Goal: Task Accomplishment & Management: Use online tool/utility

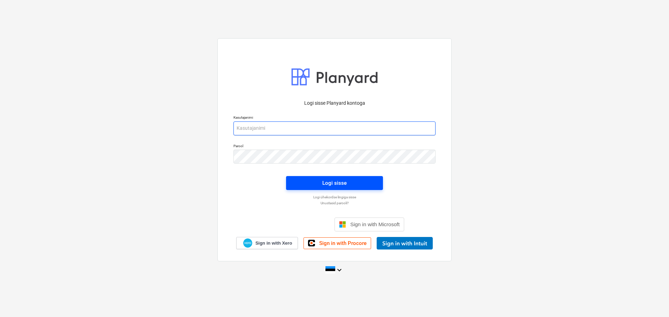
type input "[EMAIL_ADDRESS][DOMAIN_NAME]"
click at [328, 180] on div "Logi sisse" at bounding box center [334, 183] width 24 height 9
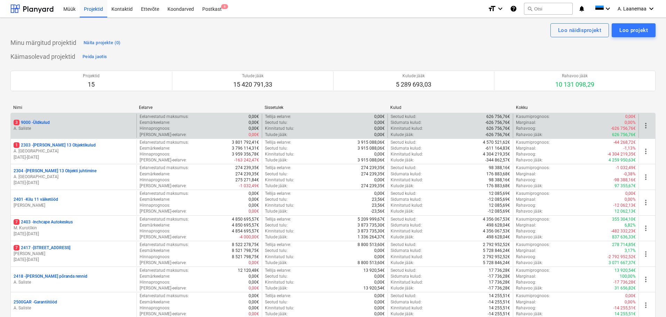
click at [23, 127] on p "A. Saliste" at bounding box center [74, 129] width 120 height 6
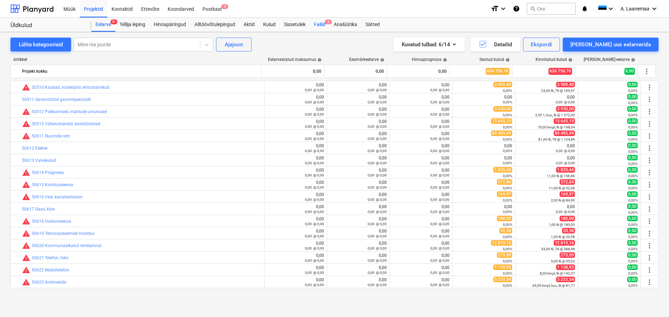
click at [316, 25] on div "Failid 3" at bounding box center [320, 25] width 20 height 14
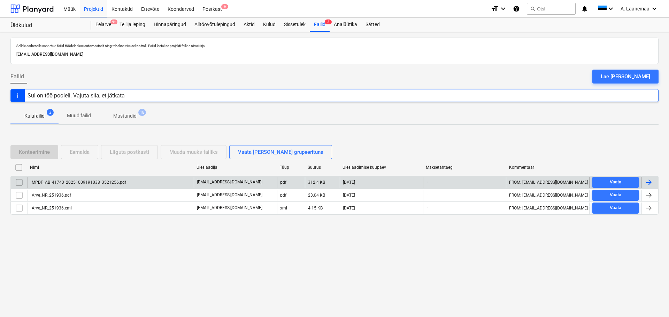
click at [67, 179] on div "MPDF_AB_41743_20251009191038_3521256.pdf" at bounding box center [111, 182] width 166 height 11
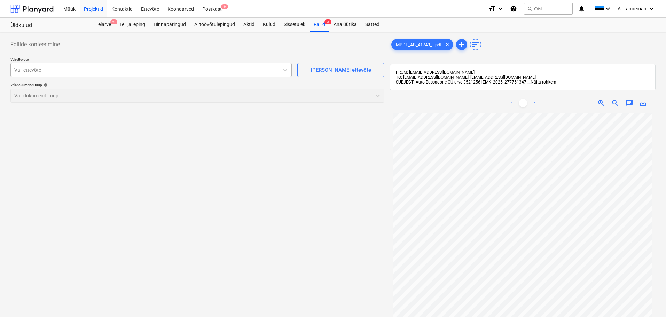
click at [54, 70] on div at bounding box center [144, 70] width 261 height 7
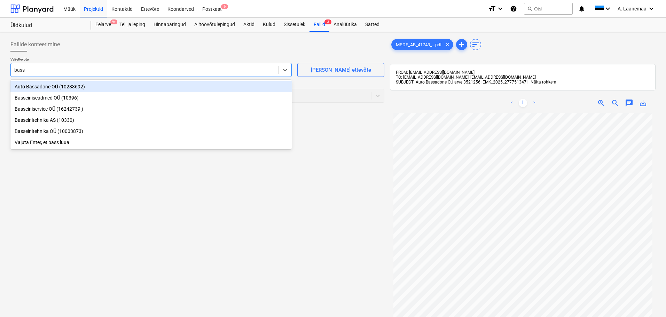
type input "bassa"
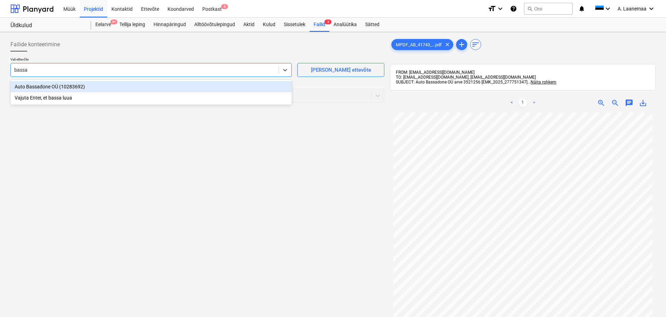
click at [63, 85] on div "Auto Bassadone OÜ (10283692)" at bounding box center [150, 86] width 281 height 11
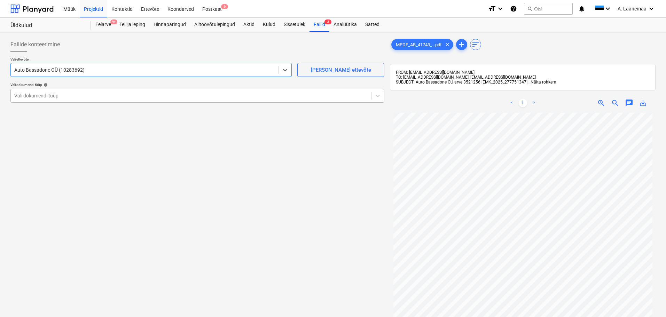
click at [57, 93] on div at bounding box center [191, 95] width 354 height 7
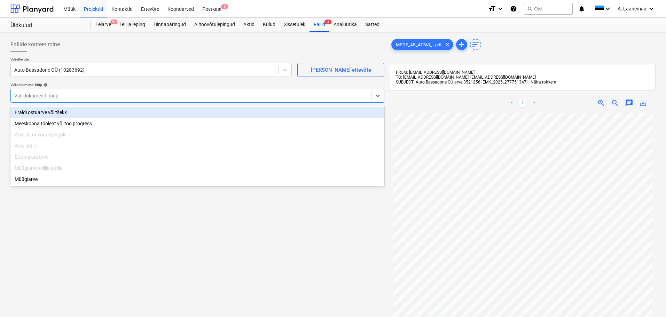
click at [55, 112] on div "Eraldi ostuarve või tšekk" at bounding box center [197, 112] width 374 height 11
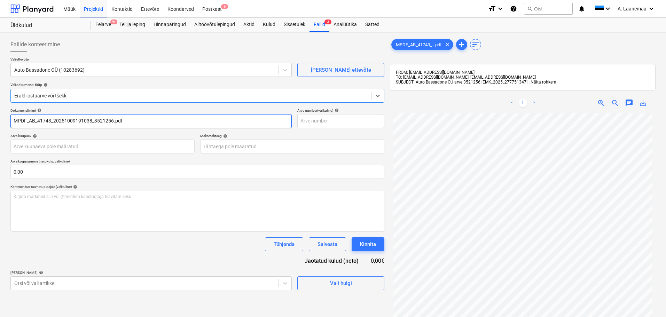
click at [125, 119] on input "MPDF_AB_41743_20251009191038_3521256.pdf" at bounding box center [150, 121] width 281 height 14
type input "3521256"
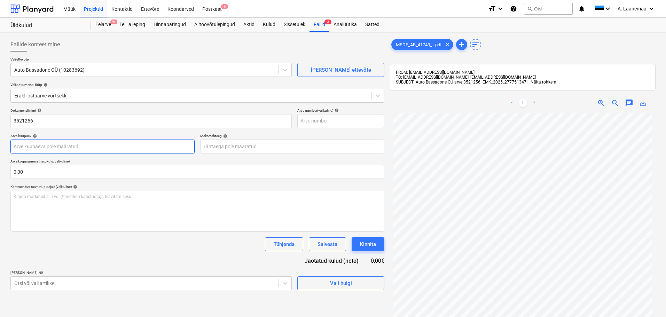
click at [102, 148] on body "Müük Projektid Kontaktid Ettevõte Koondarved Postkast 6 format_size keyboard_ar…" at bounding box center [333, 158] width 666 height 317
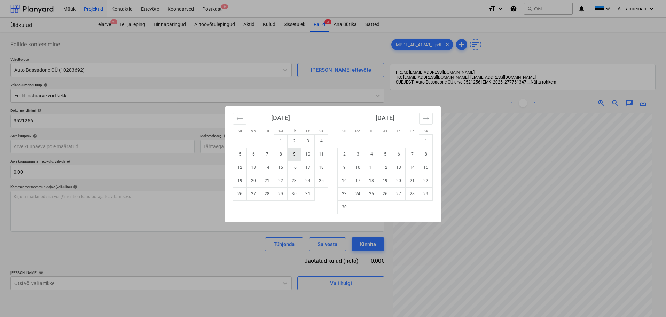
click at [297, 156] on td "9" at bounding box center [295, 154] width 14 height 13
type input "[DATE]"
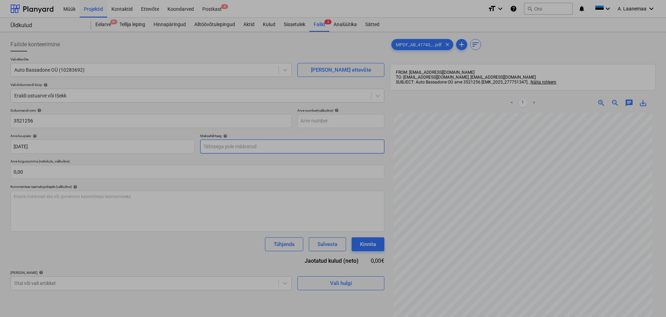
click at [278, 146] on body "Müük Projektid Kontaktid Ettevõte Koondarved Postkast 6 format_size keyboard_ar…" at bounding box center [333, 158] width 666 height 317
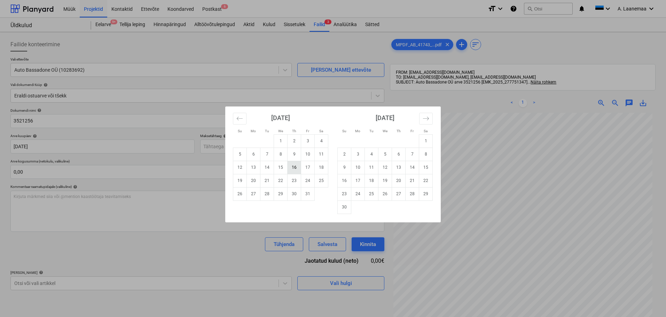
click at [292, 170] on td "16" at bounding box center [295, 167] width 14 height 13
type input "[DATE]"
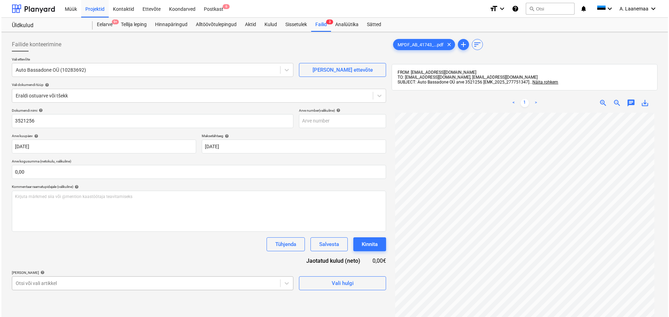
scroll to position [85, 0]
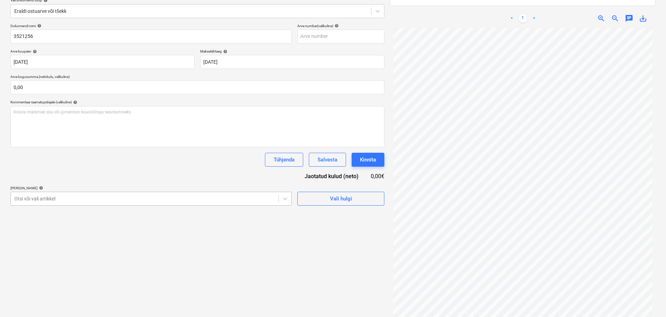
click at [71, 233] on body "Müük Projektid Kontaktid Ettevõte Koondarved Postkast 6 format_size keyboard_ar…" at bounding box center [333, 73] width 666 height 317
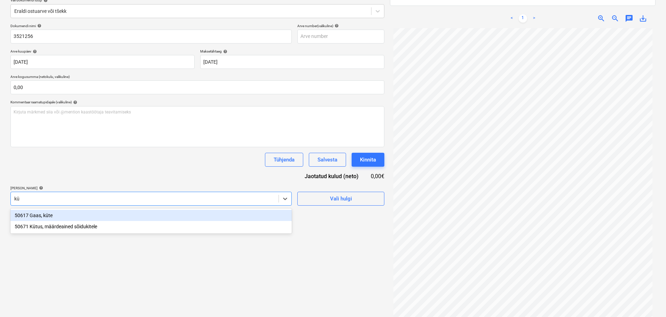
type input "küt"
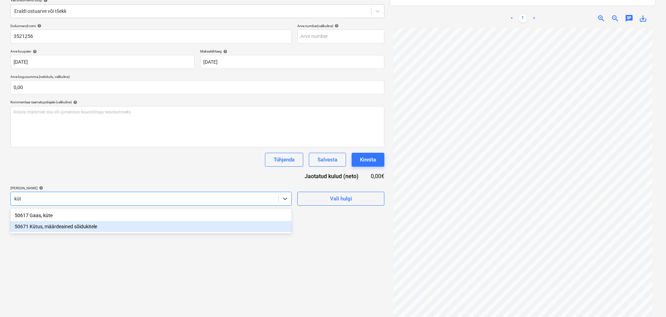
click at [69, 226] on div "50671 Kütus, määrdeained sõidukitele" at bounding box center [150, 226] width 281 height 11
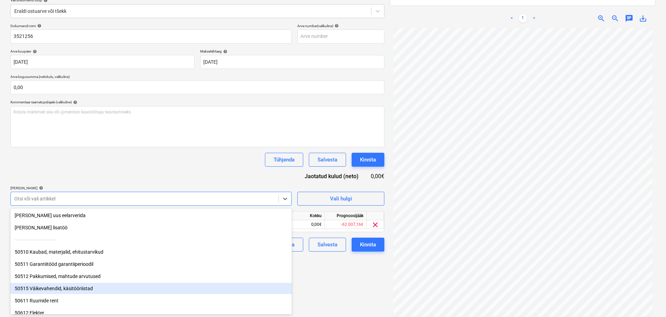
click at [327, 295] on div "Failide konteerimine Vali ettevõte Auto Bassadone OÜ (10283692) [PERSON_NAME] u…" at bounding box center [198, 139] width 380 height 379
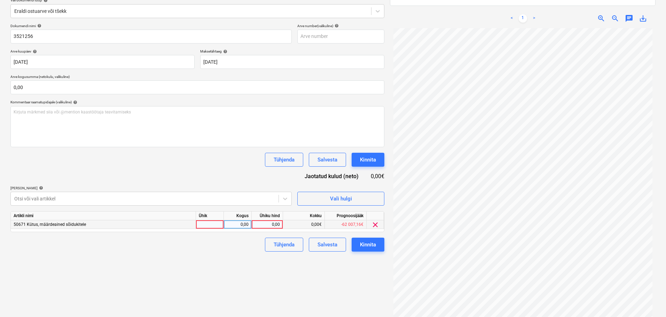
click at [269, 223] on div "0,00" at bounding box center [267, 225] width 25 height 9
type input "29,54"
click at [357, 247] on button "Kinnita" at bounding box center [368, 245] width 33 height 14
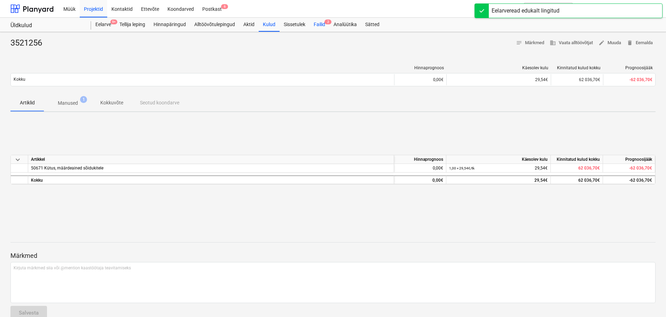
click at [317, 20] on div "Failid 2" at bounding box center [320, 25] width 20 height 14
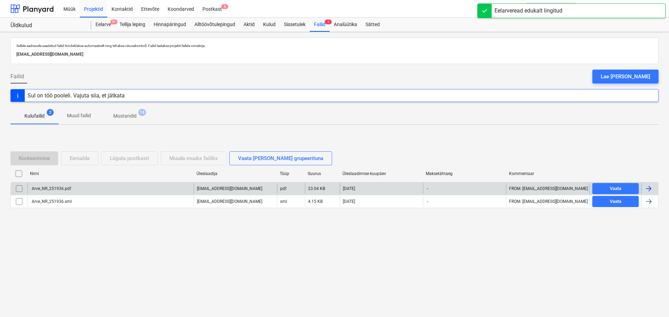
click at [60, 188] on div "Arve_NR_251936.pdf" at bounding box center [51, 188] width 40 height 5
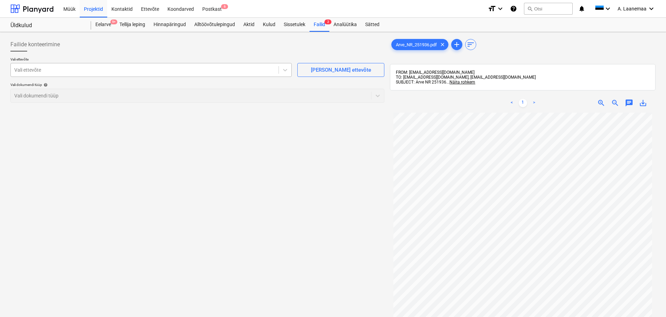
click at [34, 65] on div "Vali ettevõte" at bounding box center [145, 70] width 268 height 10
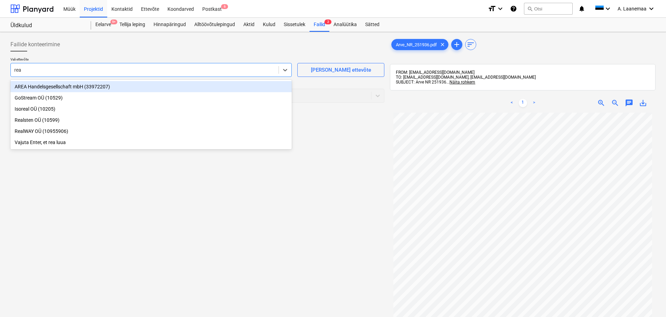
type input "real"
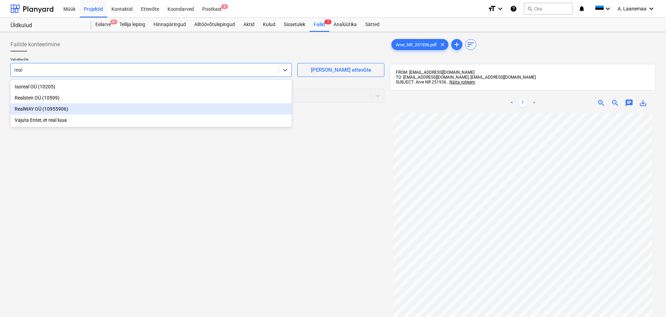
click at [41, 107] on div "RealWAY OÜ (10955906)" at bounding box center [150, 108] width 281 height 11
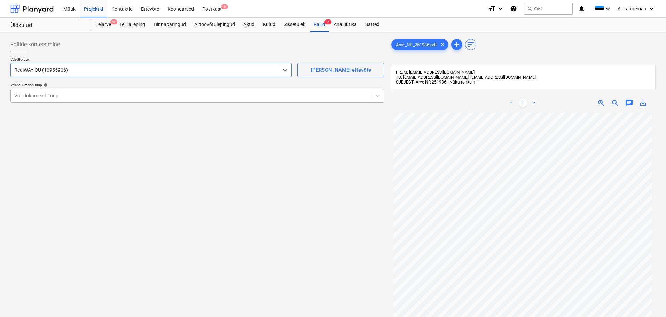
click at [42, 95] on div at bounding box center [191, 95] width 354 height 7
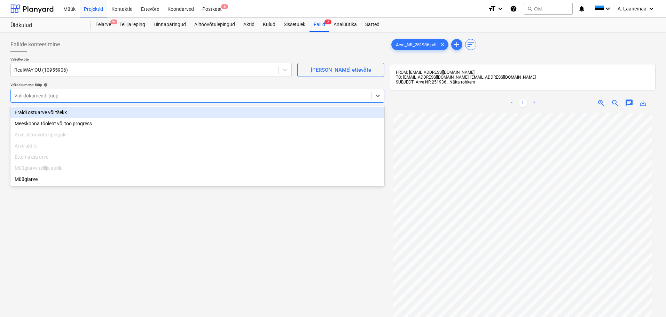
click at [44, 110] on div "Eraldi ostuarve või tšekk" at bounding box center [197, 112] width 374 height 11
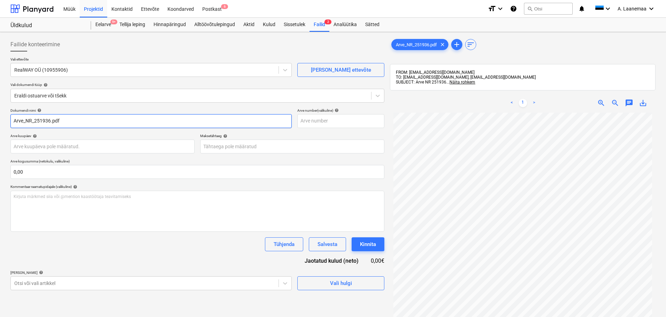
drag, startPoint x: 65, startPoint y: 120, endPoint x: 0, endPoint y: 111, distance: 65.7
click at [0, 111] on div "Failide konteerimine Vali ettevõte RealWAY OÜ (10955906) [PERSON_NAME] uus ette…" at bounding box center [333, 224] width 666 height 384
type input "251936"
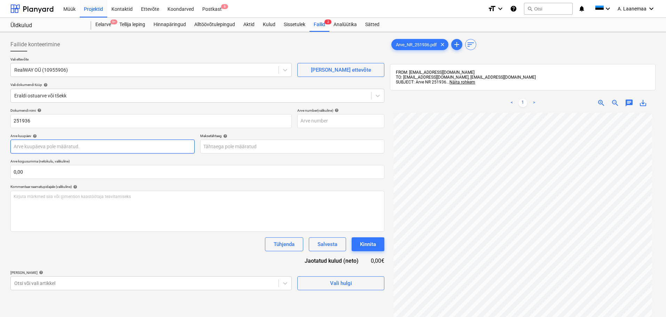
click at [55, 150] on body "Müük Projektid Kontaktid Ettevõte Koondarved Postkast 6 format_size keyboard_ar…" at bounding box center [333, 158] width 666 height 317
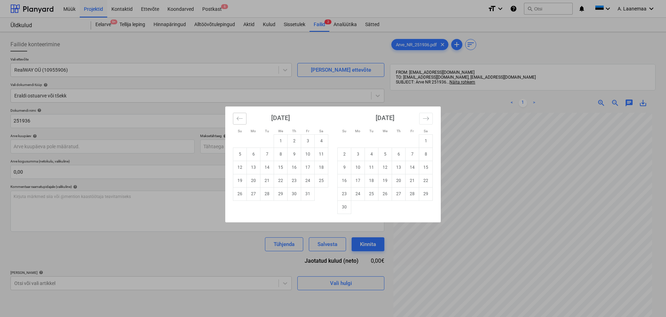
click at [239, 119] on icon "Move backward to switch to the previous month." at bounding box center [240, 118] width 7 height 7
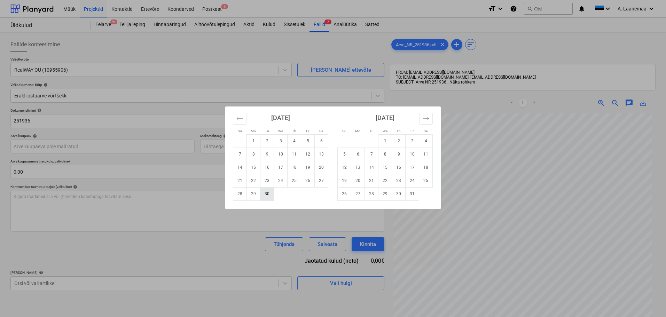
click at [264, 196] on td "30" at bounding box center [268, 193] width 14 height 13
type input "[DATE]"
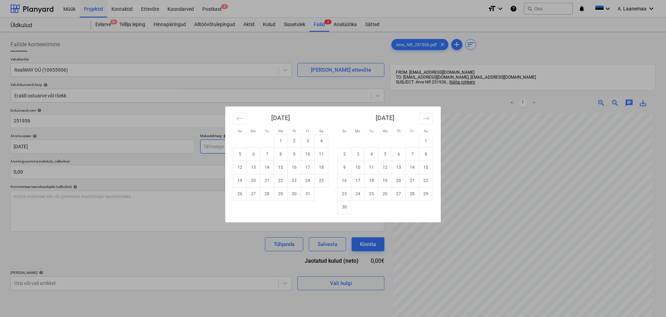
click at [248, 146] on body "Müük Projektid Kontaktid Ettevõte Koondarved Postkast 6 format_size keyboard_ar…" at bounding box center [333, 158] width 666 height 317
click at [270, 182] on td "21" at bounding box center [268, 180] width 14 height 13
type input "[DATE]"
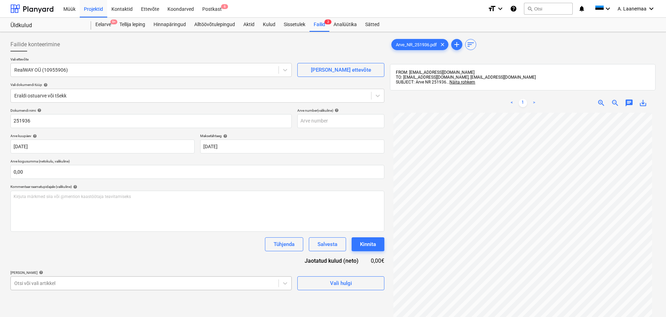
click at [71, 282] on body "Müük Projektid Kontaktid Ettevõte Koondarved Postkast 6 format_size keyboard_ar…" at bounding box center [333, 158] width 666 height 317
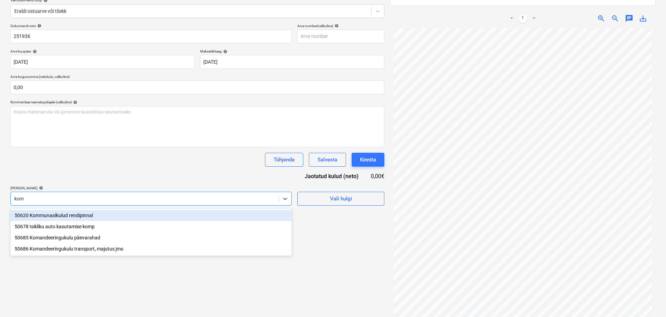
type input "komm"
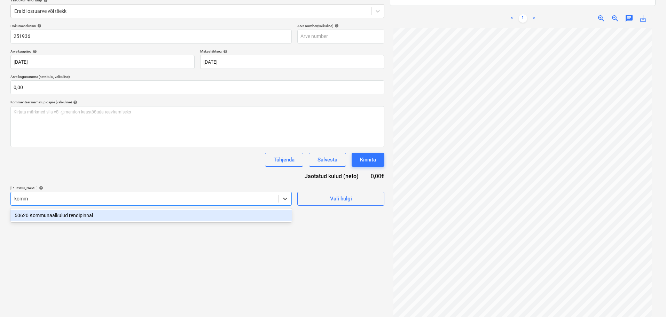
click at [65, 217] on div "50620 Kommunaalkulud rendipinnal" at bounding box center [150, 215] width 281 height 11
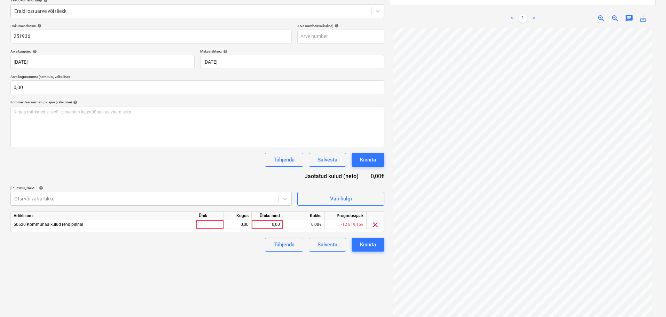
click at [305, 292] on div "Failide konteerimine Vali ettevõte RealWAY OÜ (10955906) [PERSON_NAME] uus ette…" at bounding box center [198, 139] width 380 height 379
click at [262, 219] on div "Ühiku hind" at bounding box center [267, 216] width 31 height 9
click at [273, 225] on div "0,00" at bounding box center [267, 225] width 25 height 9
type input "156,47"
click at [358, 240] on button "Kinnita" at bounding box center [368, 245] width 33 height 14
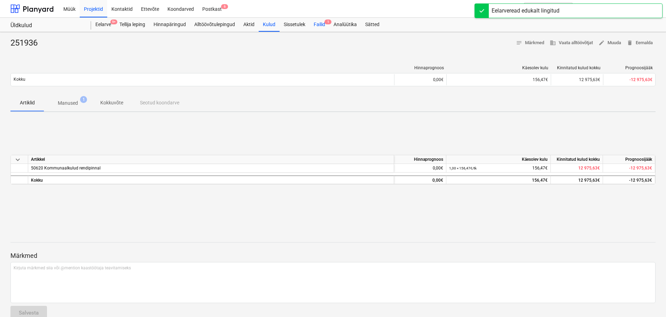
click at [324, 26] on div "Failid 1" at bounding box center [320, 25] width 20 height 14
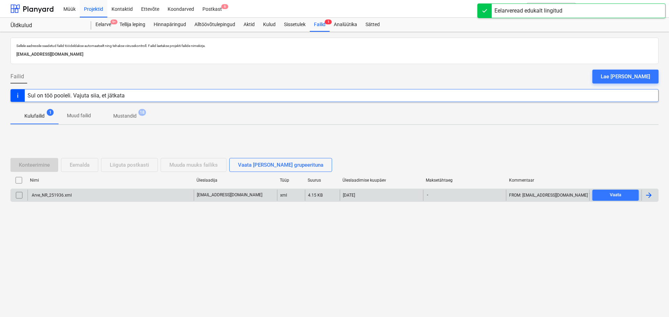
click at [45, 194] on div "Arve_NR_251936.xml" at bounding box center [51, 195] width 41 height 5
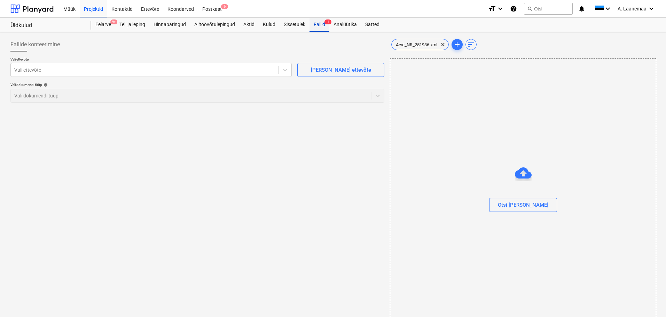
click at [317, 25] on div "Failid 1" at bounding box center [320, 25] width 20 height 14
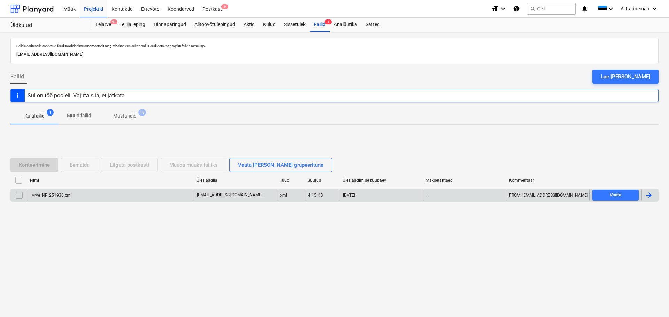
click at [20, 194] on input "checkbox" at bounding box center [19, 195] width 11 height 11
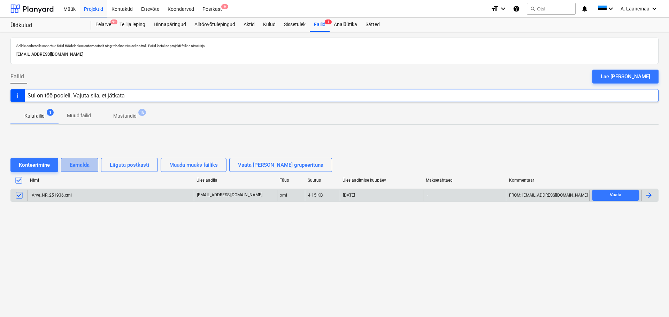
click at [80, 163] on div "Eemalda" at bounding box center [80, 165] width 20 height 9
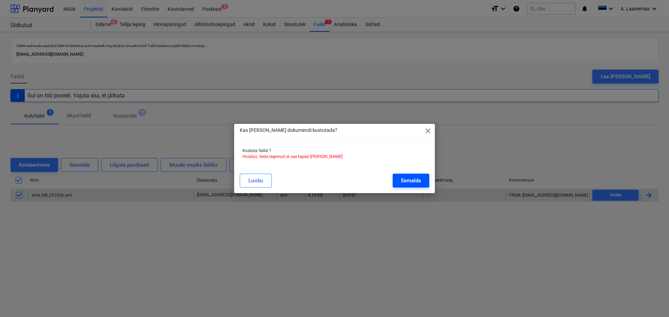
click at [406, 177] on div "Eemalda" at bounding box center [411, 180] width 20 height 9
